Goal: Information Seeking & Learning: Learn about a topic

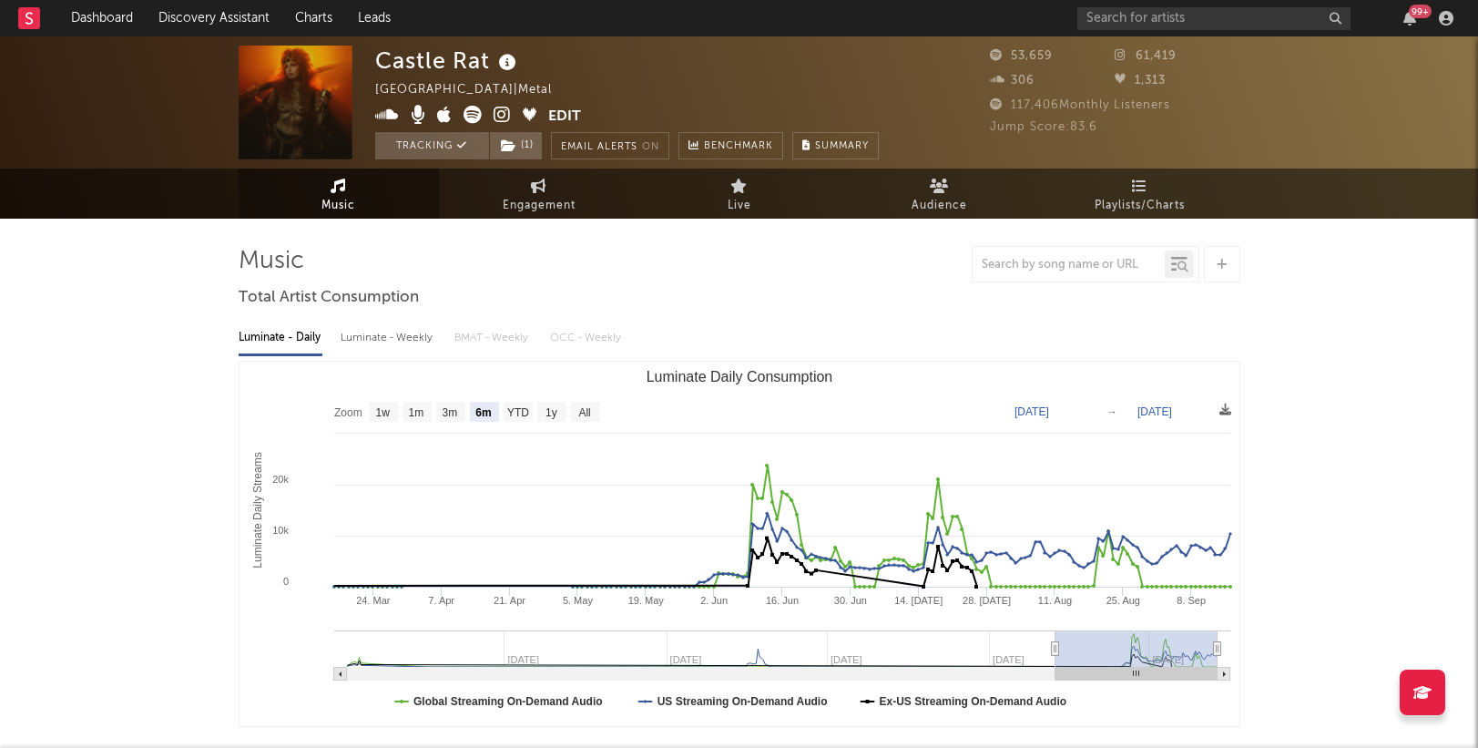
select select "6m"
click at [1182, 15] on input "text" at bounding box center [1213, 18] width 273 height 23
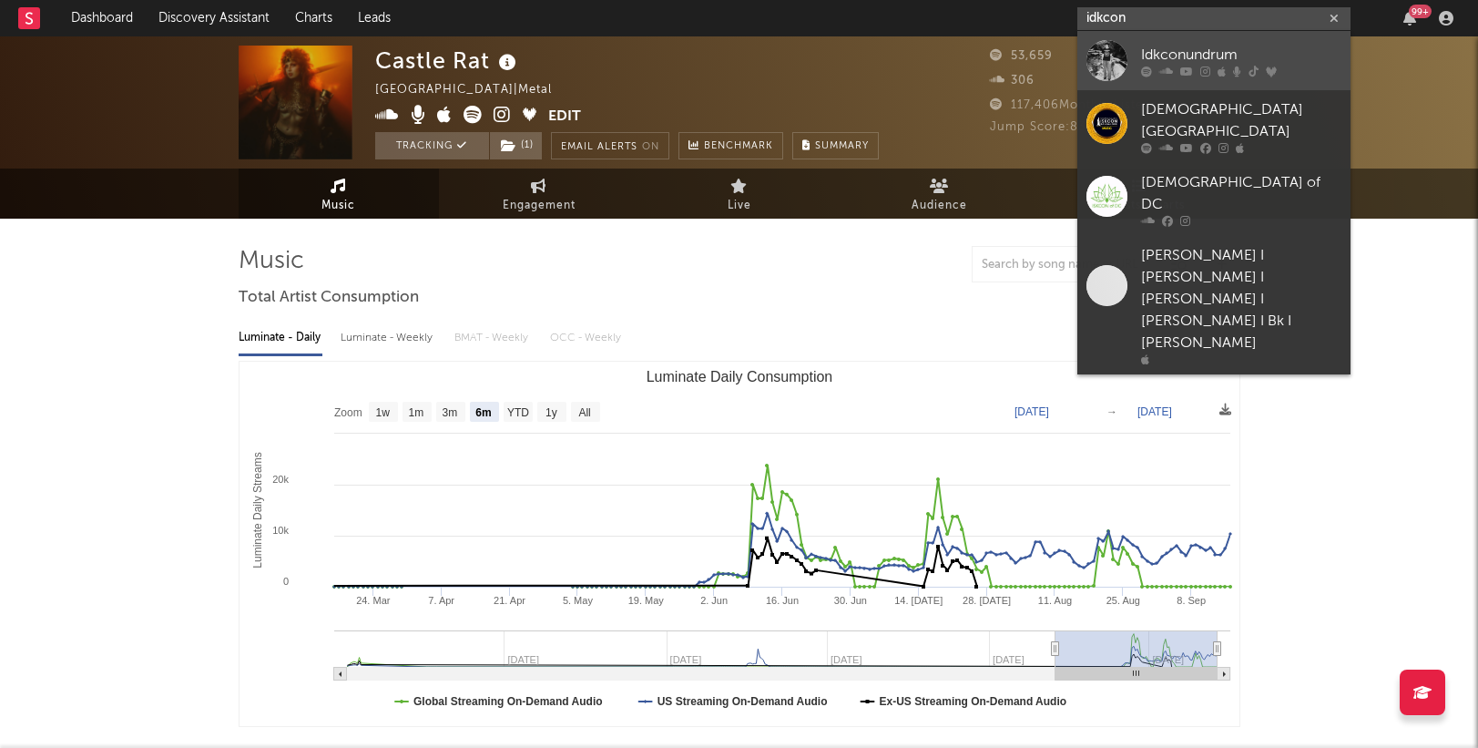
type input "idkcon"
click at [1193, 53] on div "Idkconundrum" at bounding box center [1241, 55] width 200 height 22
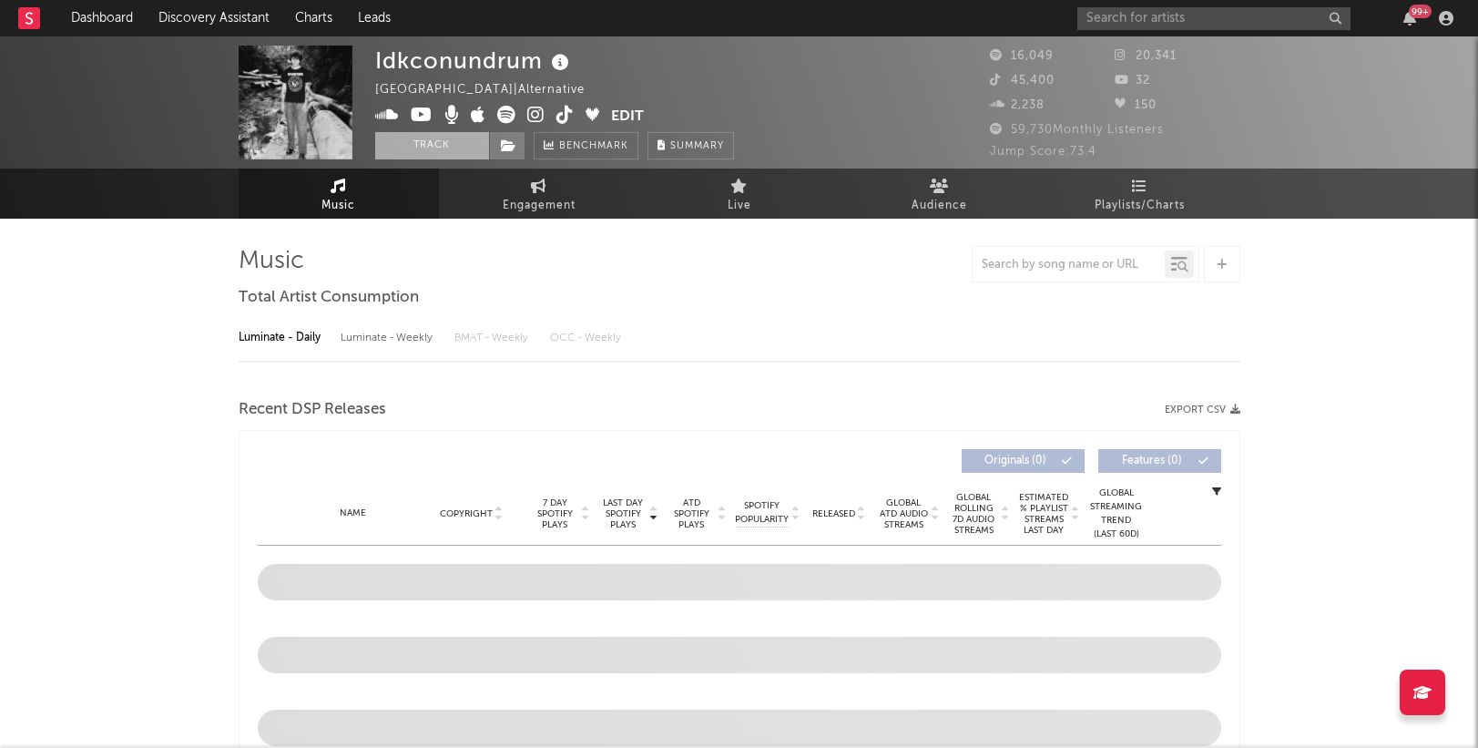
select select "6m"
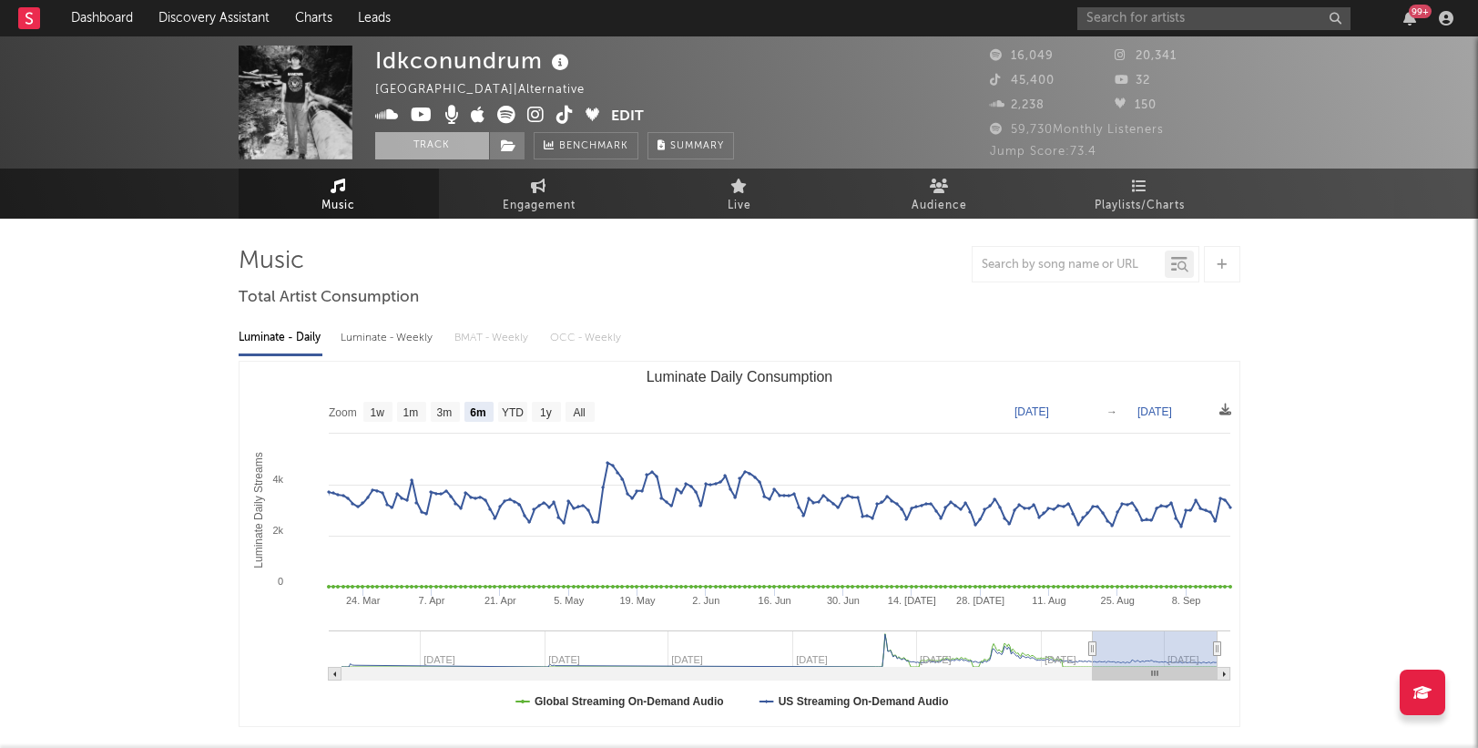
click at [414, 136] on button "Track" at bounding box center [432, 145] width 114 height 27
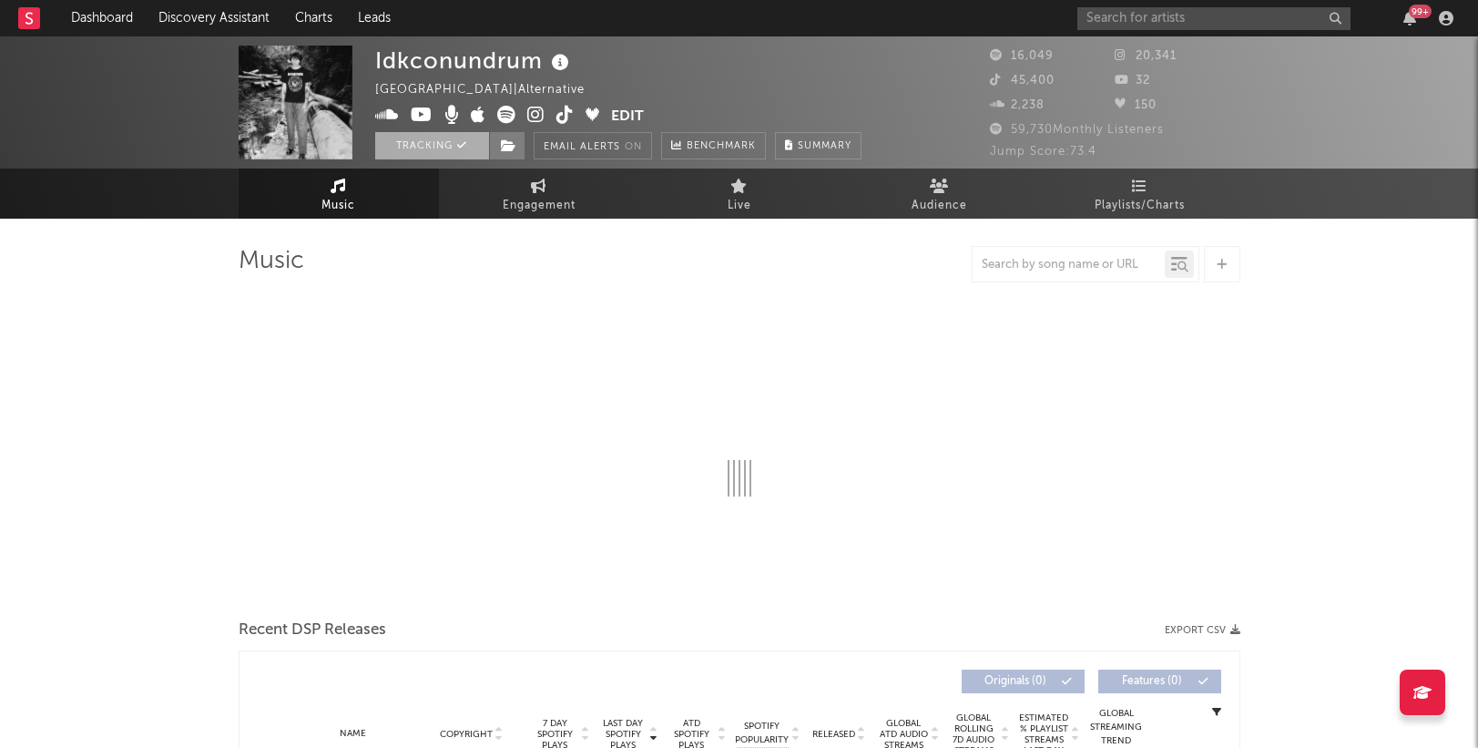
select select "6m"
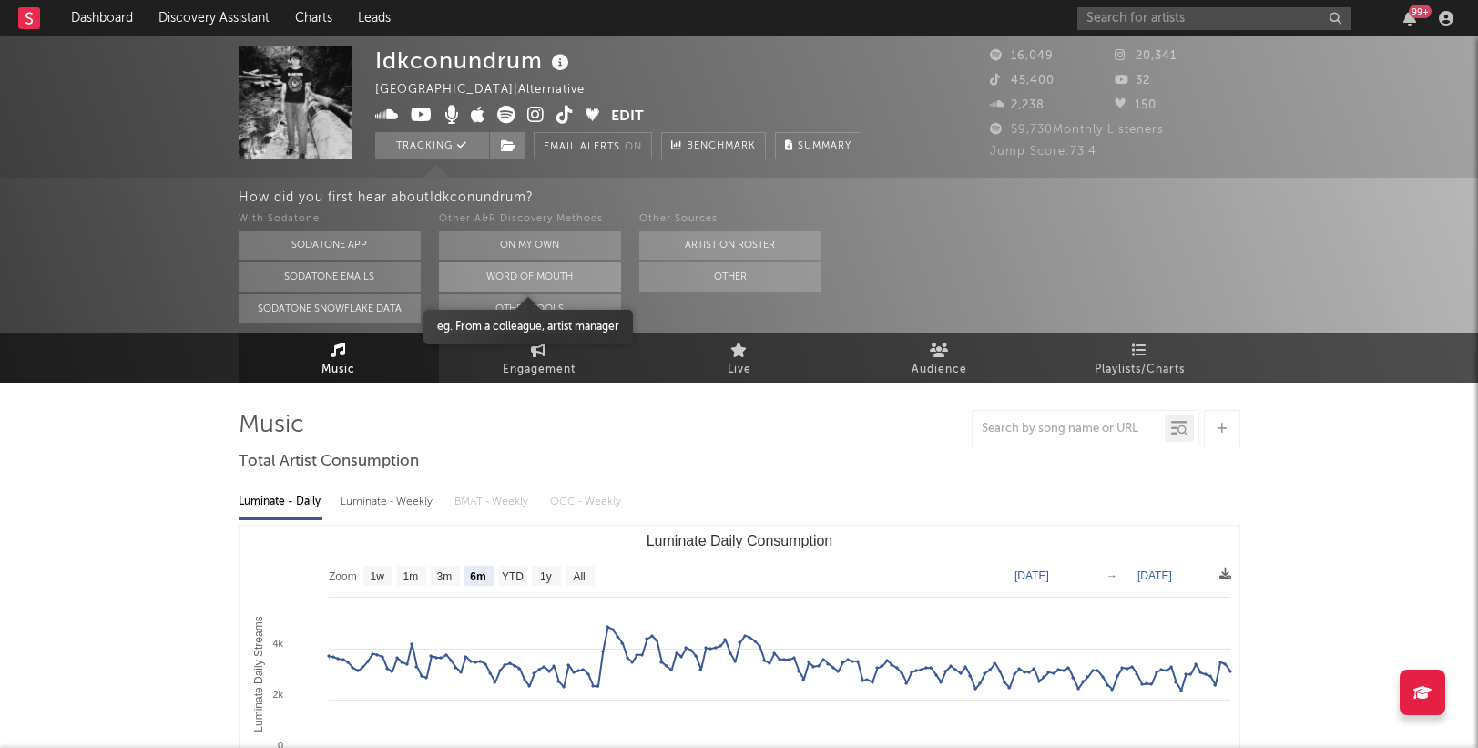
click at [555, 273] on button "Word Of Mouth" at bounding box center [530, 276] width 182 height 29
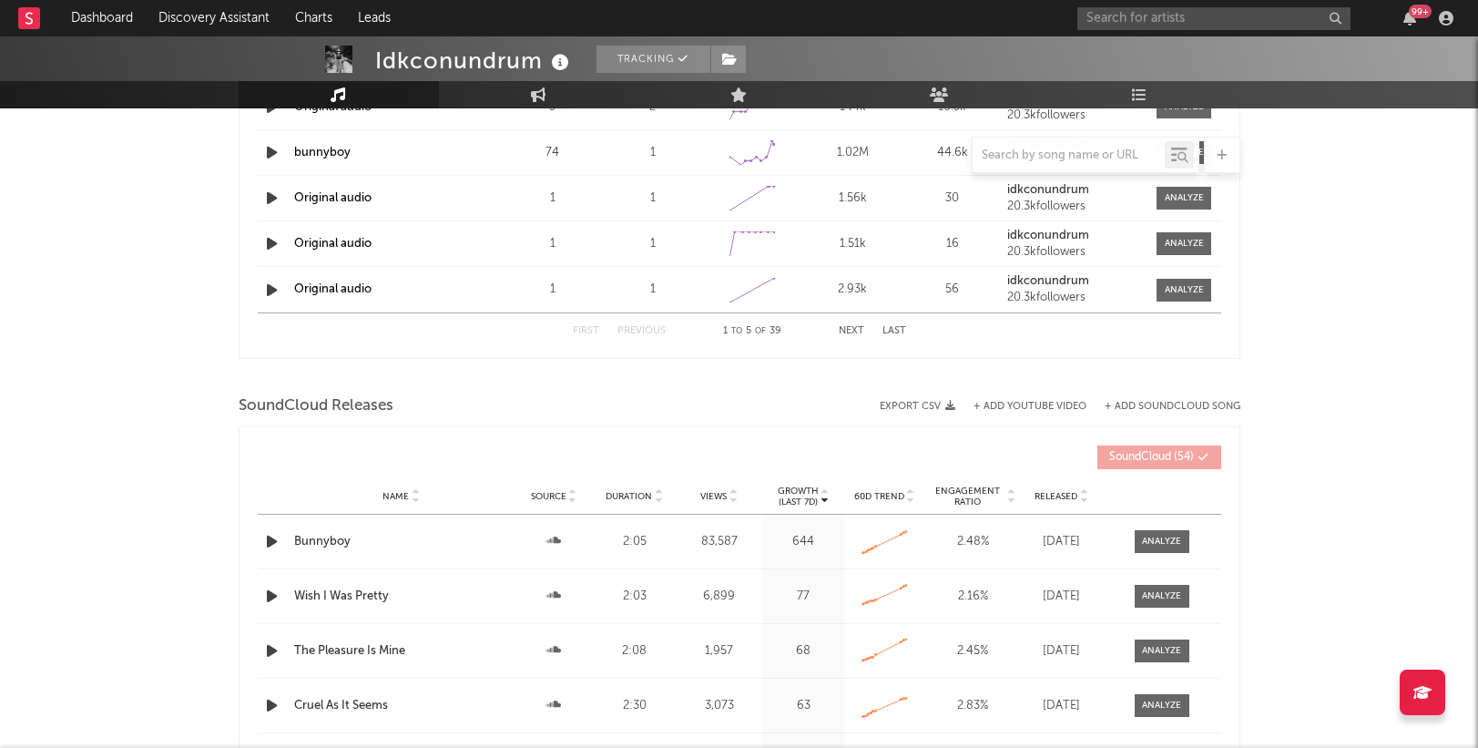
scroll to position [1772, 0]
